Goal: Task Accomplishment & Management: Complete application form

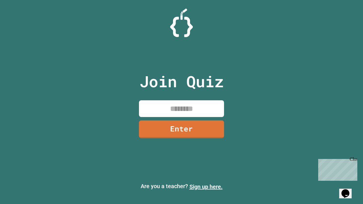
click at [206, 187] on link "Sign up here." at bounding box center [206, 187] width 33 height 7
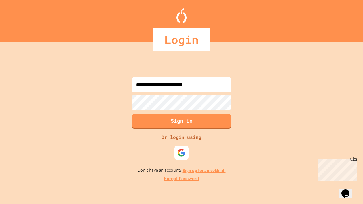
type input "**********"
